Goal: Task Accomplishment & Management: Manage account settings

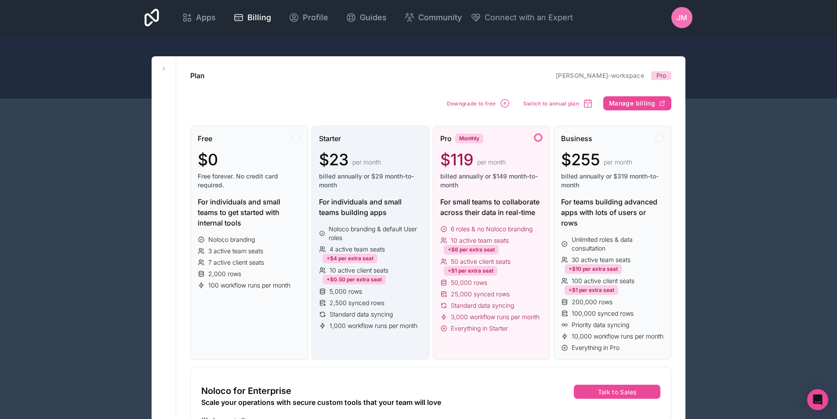
click at [402, 221] on div "Starter $23 per month billed annually or $29 month-to-month For individuals and…" at bounding box center [371, 243] width 118 height 234
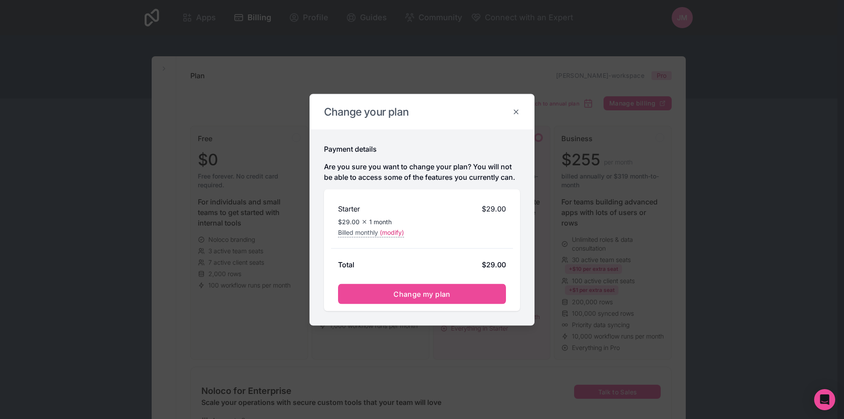
click at [517, 113] on icon at bounding box center [516, 112] width 8 height 8
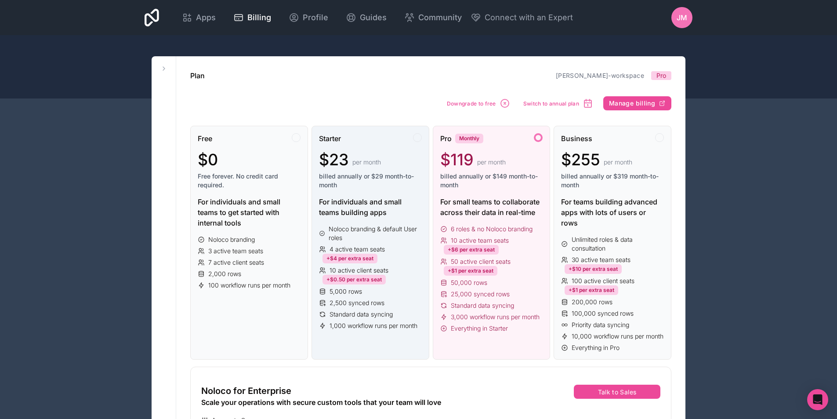
click at [390, 202] on div "For individuals and small teams building apps" at bounding box center [370, 206] width 103 height 21
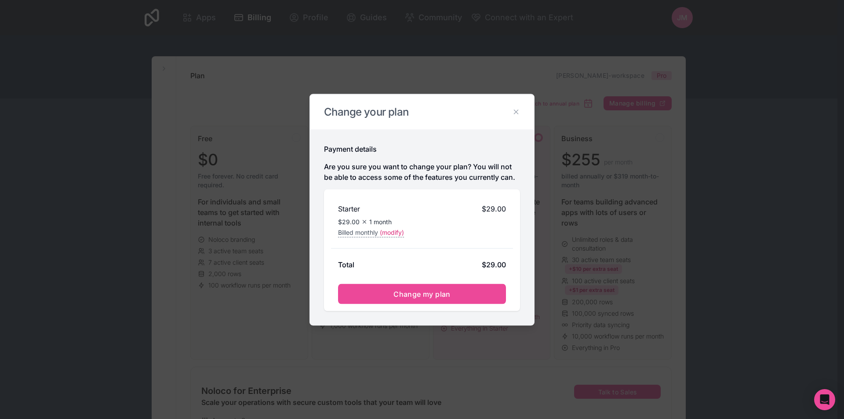
click at [513, 118] on h2 "Change your plan" at bounding box center [422, 112] width 196 height 14
click at [515, 112] on icon at bounding box center [516, 112] width 4 height 4
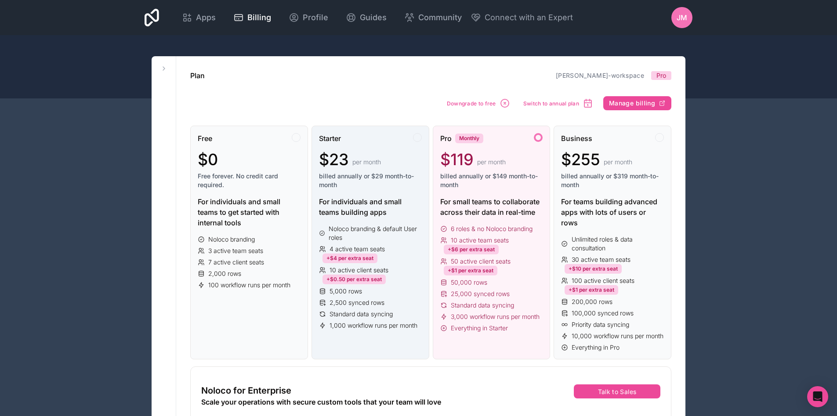
click at [390, 305] on div "2,500 synced rows" at bounding box center [370, 302] width 103 height 9
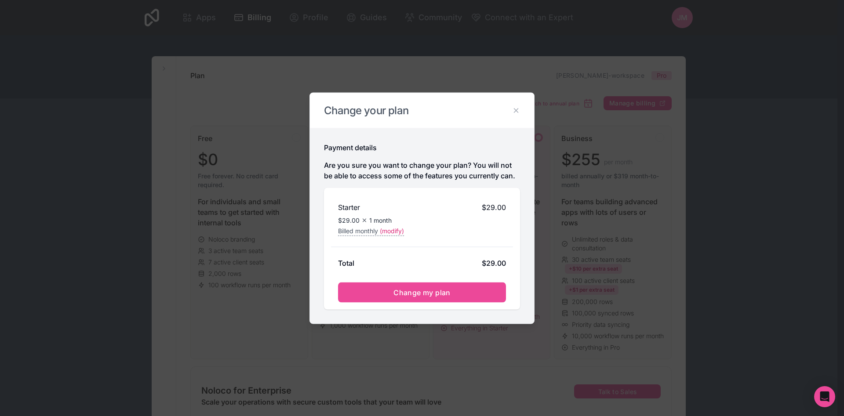
click at [515, 114] on h2 "Change your plan" at bounding box center [422, 110] width 196 height 14
click at [515, 110] on icon at bounding box center [516, 110] width 8 height 8
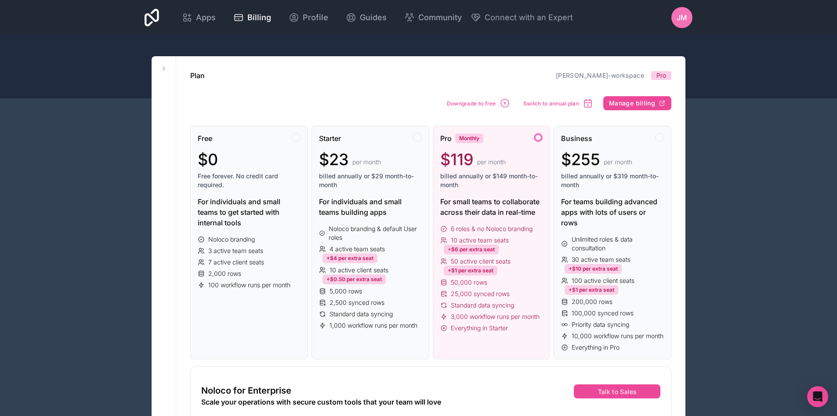
click at [500, 197] on div "For small teams to collaborate across their data in real-time" at bounding box center [491, 206] width 103 height 21
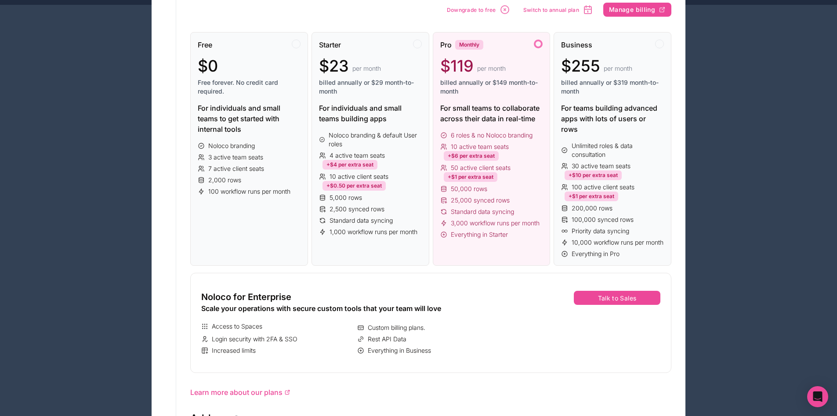
scroll to position [73, 0]
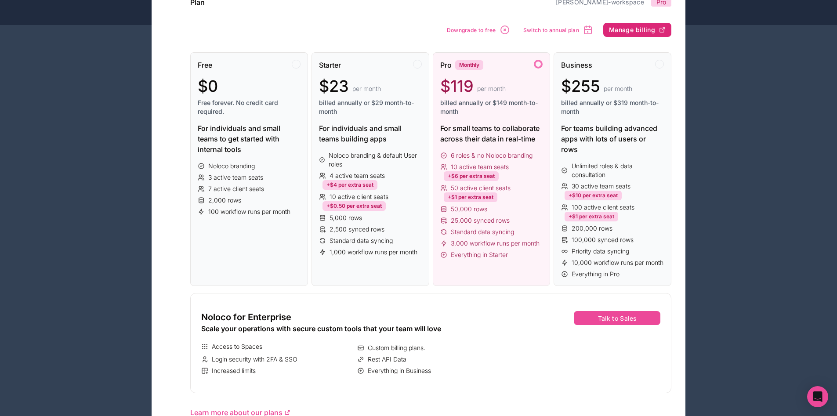
click at [646, 30] on span "Manage billing" at bounding box center [632, 30] width 46 height 8
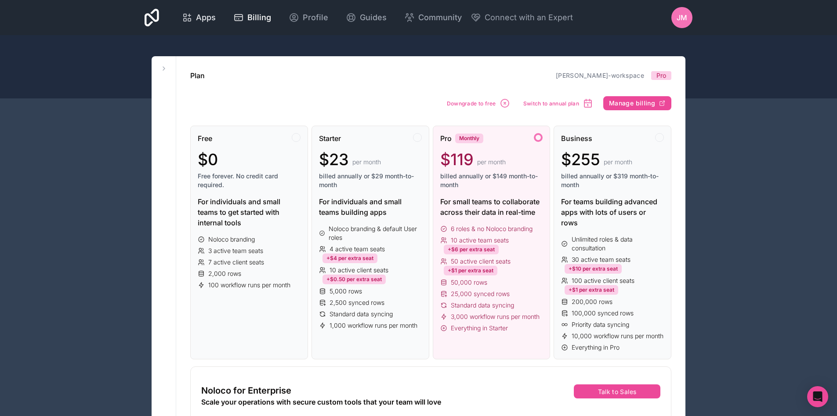
click at [200, 11] on link "Apps" at bounding box center [199, 17] width 48 height 19
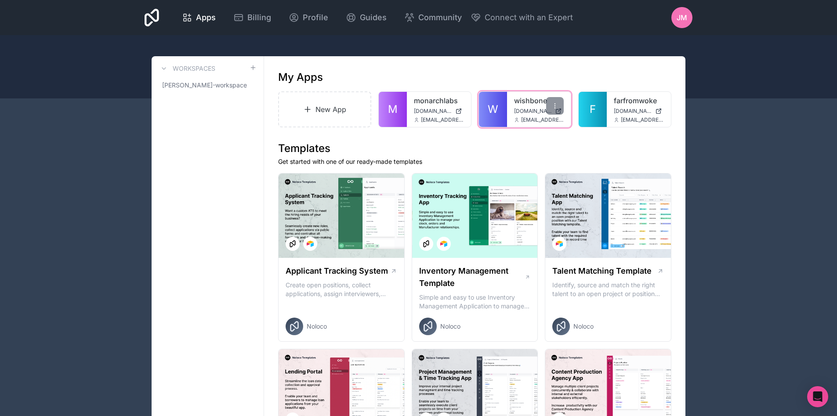
click at [495, 110] on span "W" at bounding box center [493, 109] width 11 height 14
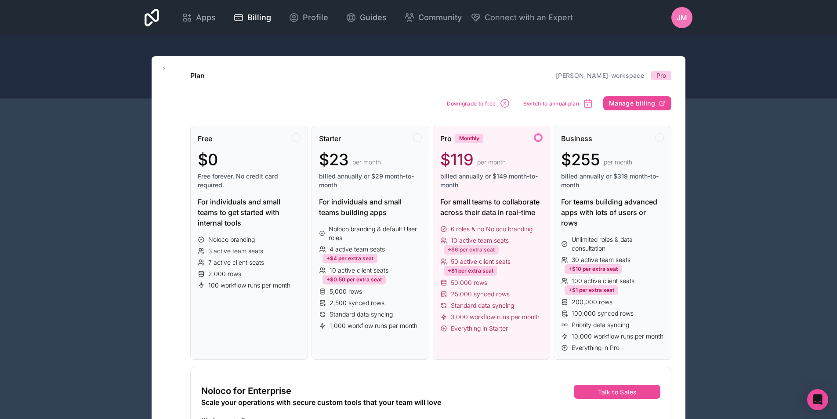
click at [493, 246] on div "+$6 per extra seat" at bounding box center [471, 250] width 55 height 10
click at [638, 103] on span "Manage billing" at bounding box center [632, 103] width 46 height 8
click at [207, 17] on span "Apps" at bounding box center [206, 17] width 20 height 12
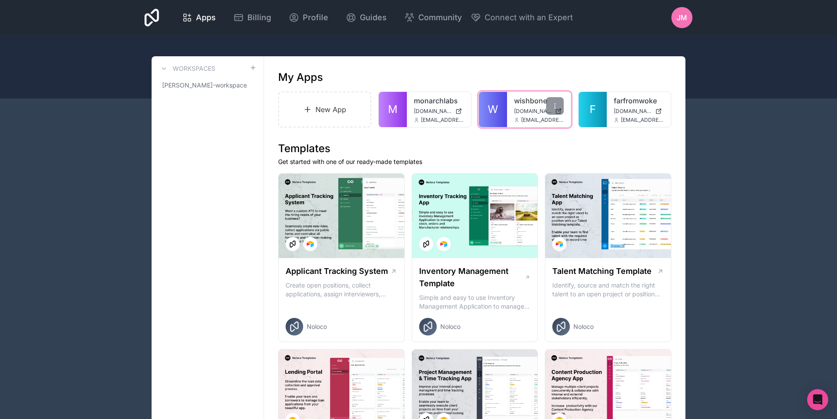
click at [512, 103] on div "wishbone [DOMAIN_NAME] [EMAIL_ADDRESS][DOMAIN_NAME]" at bounding box center [539, 109] width 64 height 35
click at [490, 110] on span "W" at bounding box center [493, 109] width 11 height 14
